Goal: Transaction & Acquisition: Purchase product/service

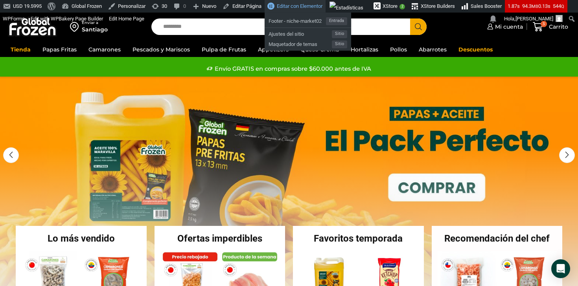
click at [291, 9] on link "Editar con Elementor" at bounding box center [295, 6] width 61 height 13
